Goal: Task Accomplishment & Management: Manage account settings

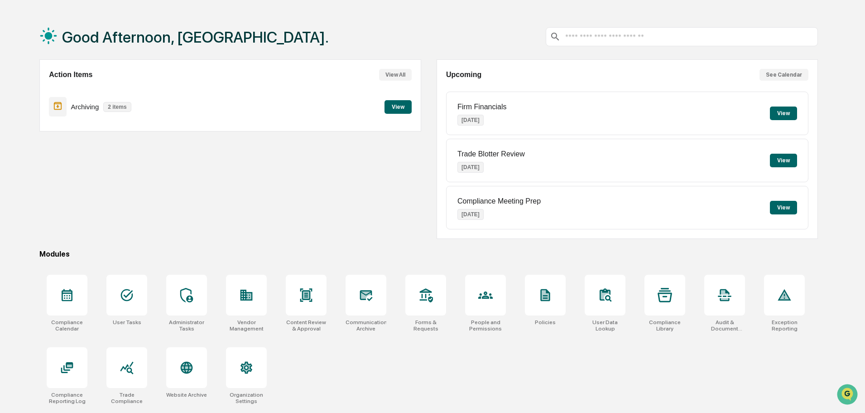
scroll to position [43, 0]
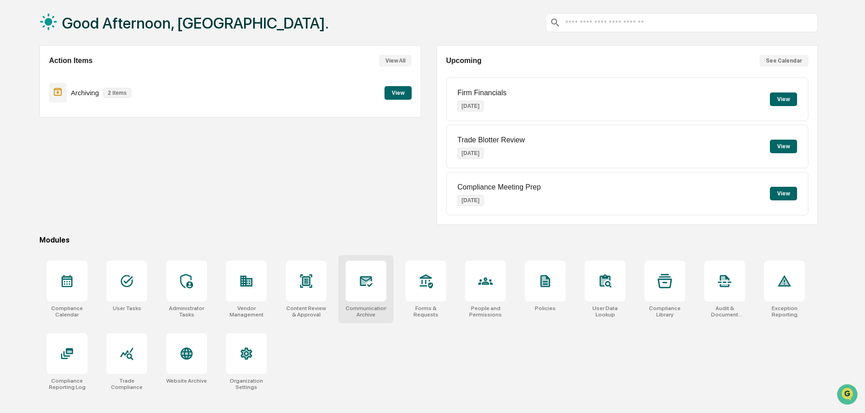
click at [376, 292] on div at bounding box center [366, 281] width 41 height 41
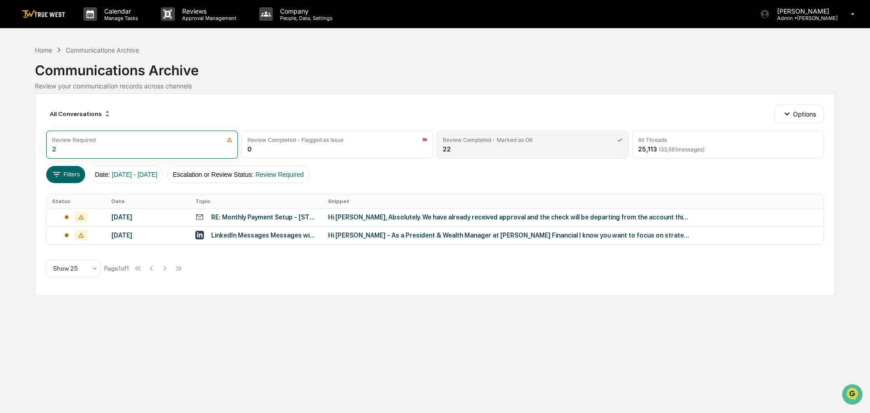
click at [501, 145] on div "Review Completed - Marked as OK 22" at bounding box center [533, 145] width 192 height 28
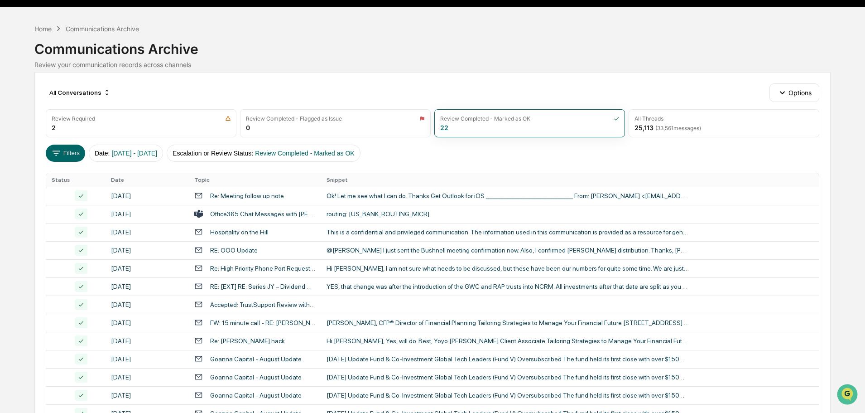
scroll to position [17, 0]
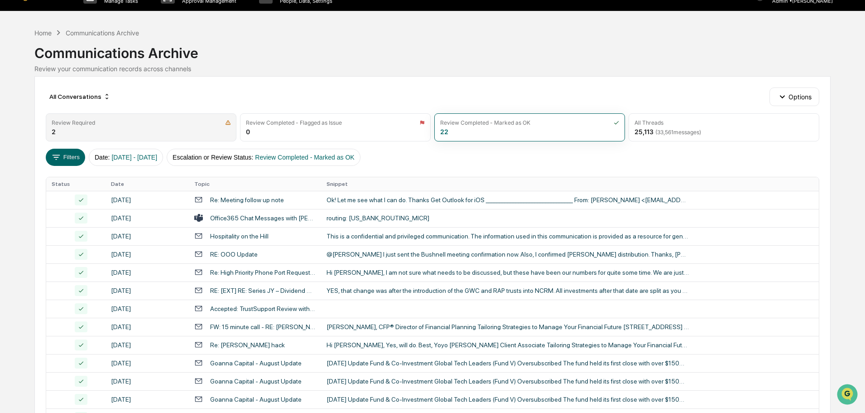
drag, startPoint x: 56, startPoint y: 136, endPoint x: 63, endPoint y: 133, distance: 7.7
click at [59, 135] on div "Review Required 2" at bounding box center [141, 127] width 191 height 28
